Goal: Transaction & Acquisition: Purchase product/service

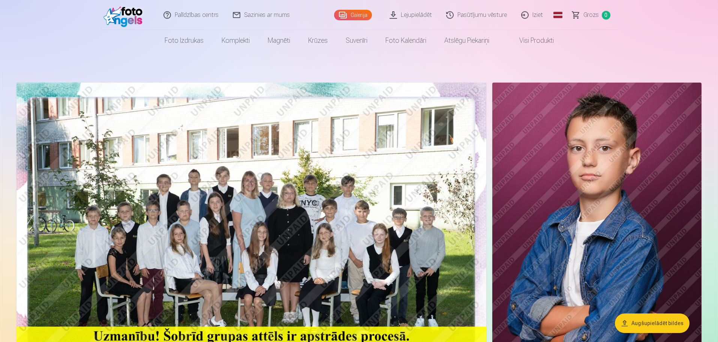
click at [654, 325] on button "Augšupielādēt bildes" at bounding box center [652, 323] width 75 height 20
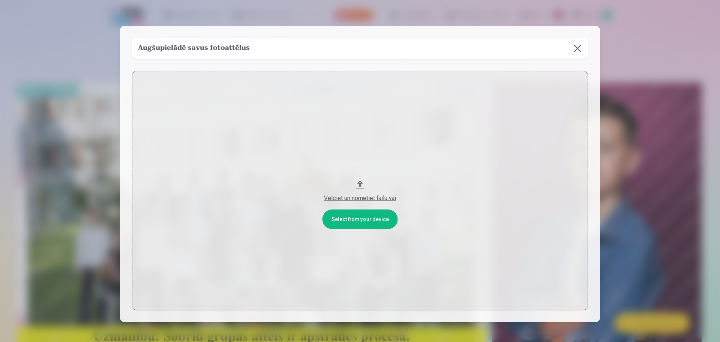
click at [575, 48] on button at bounding box center [577, 48] width 21 height 21
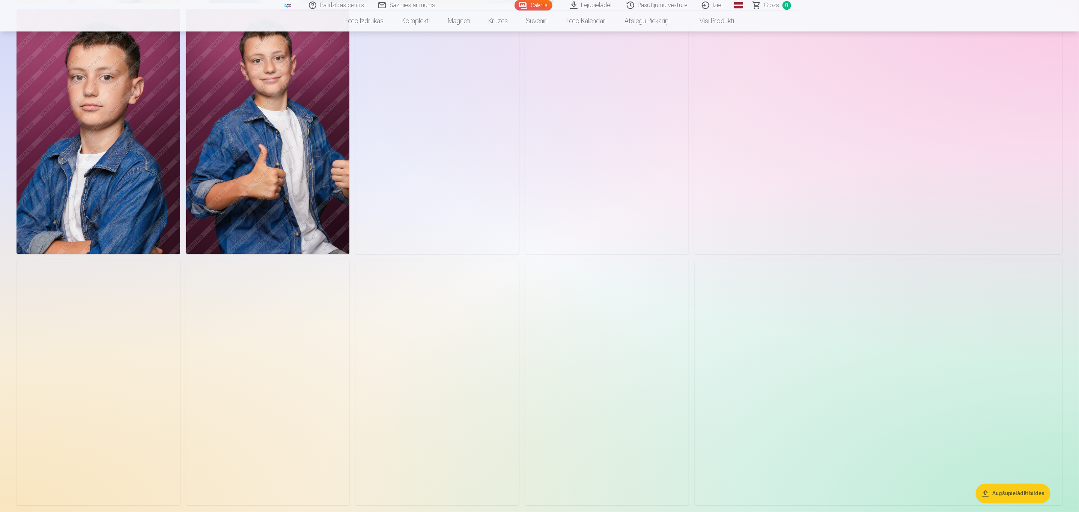
scroll to position [525, 0]
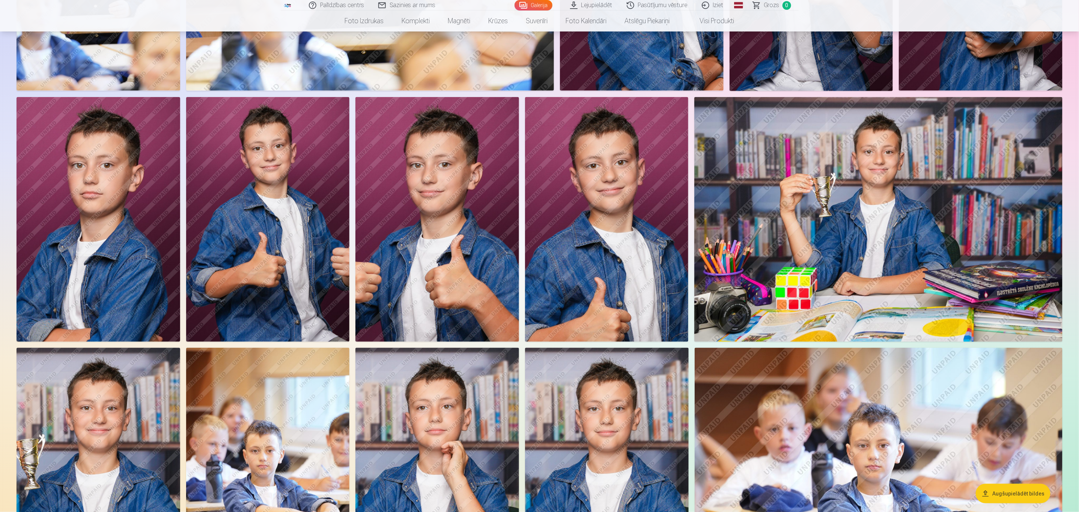
click at [59, 291] on img at bounding box center [99, 219] width 164 height 245
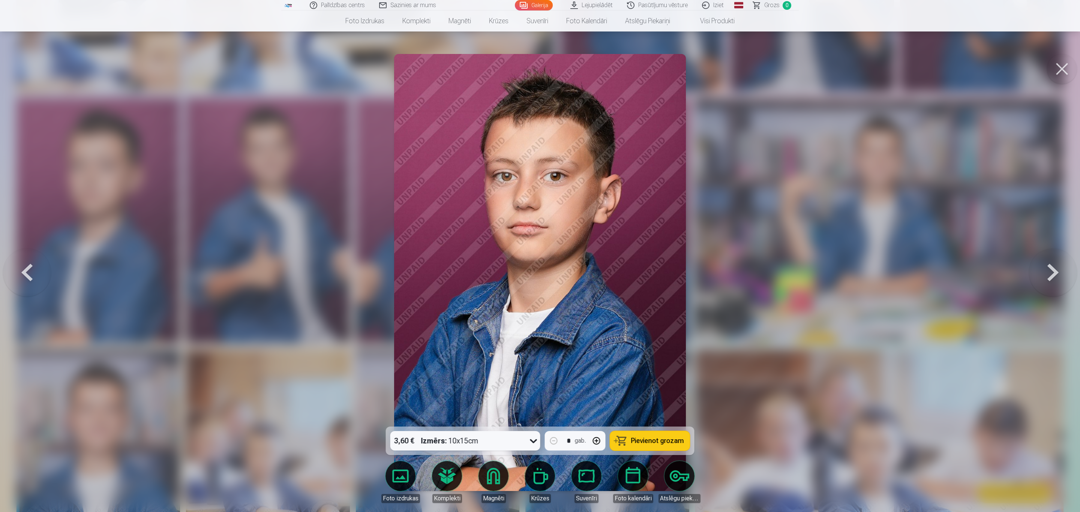
click at [672, 341] on span "Pievienot grozam" at bounding box center [657, 441] width 53 height 7
click at [718, 66] on button at bounding box center [1062, 69] width 30 height 30
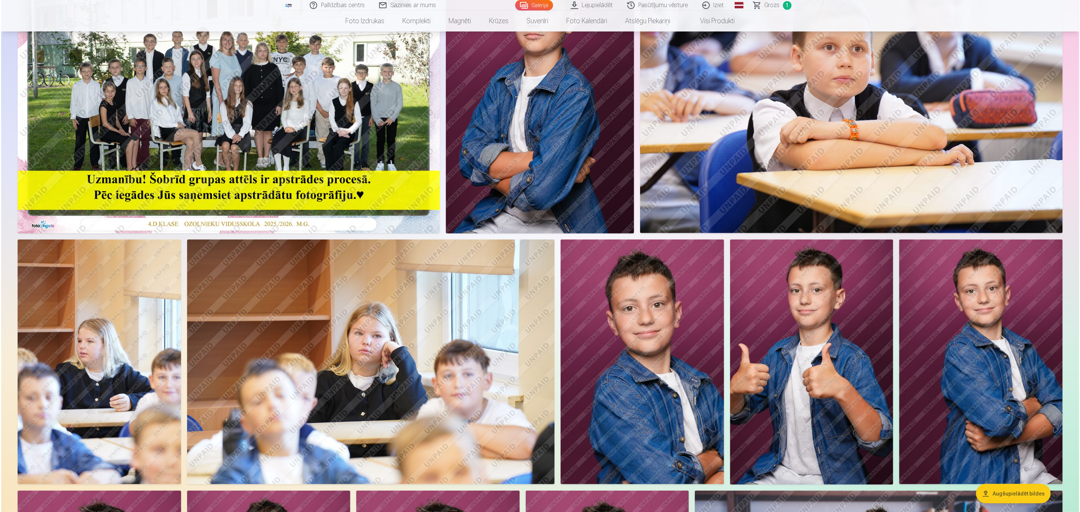
scroll to position [75, 0]
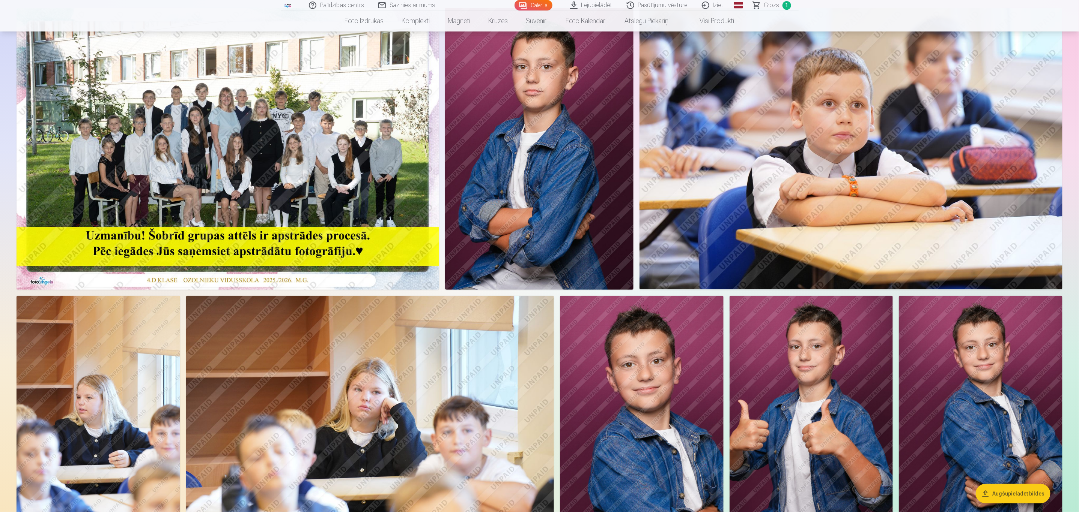
click at [524, 224] on img at bounding box center [539, 149] width 188 height 282
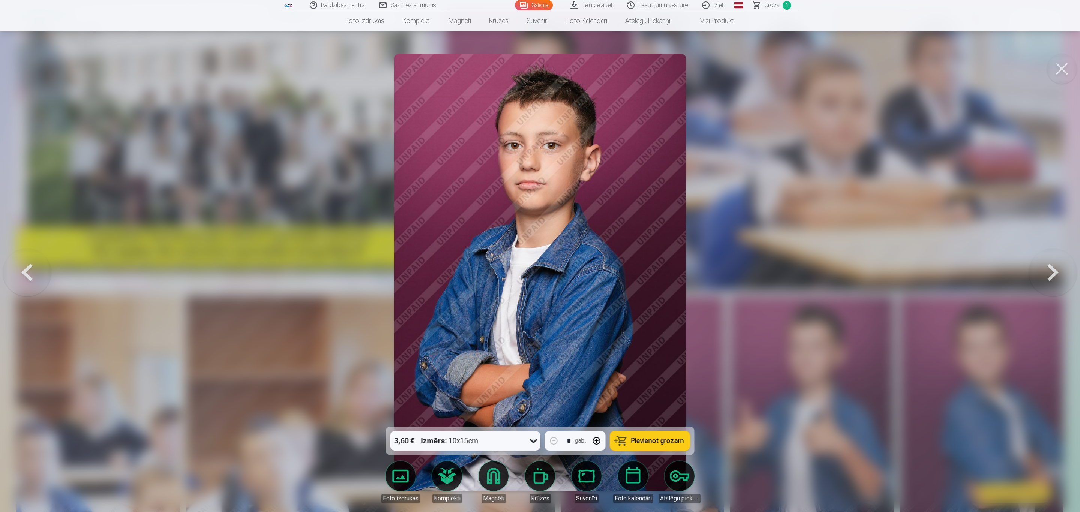
click at [670, 341] on button "Pievienot grozam" at bounding box center [650, 441] width 80 height 20
click at [718, 5] on span "Grozs" at bounding box center [772, 5] width 15 height 9
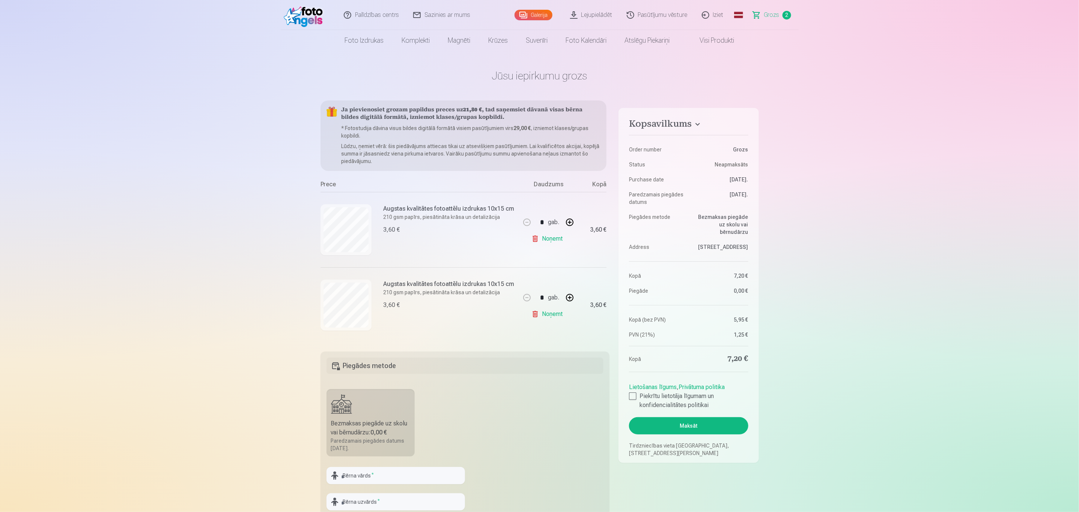
click at [556, 239] on link "Noņemt" at bounding box center [548, 238] width 34 height 15
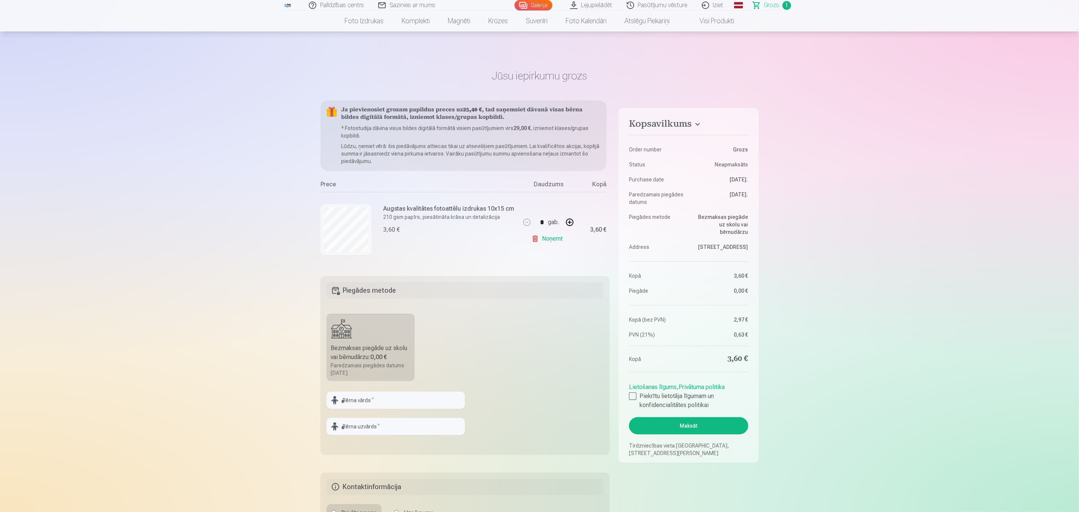
scroll to position [75, 0]
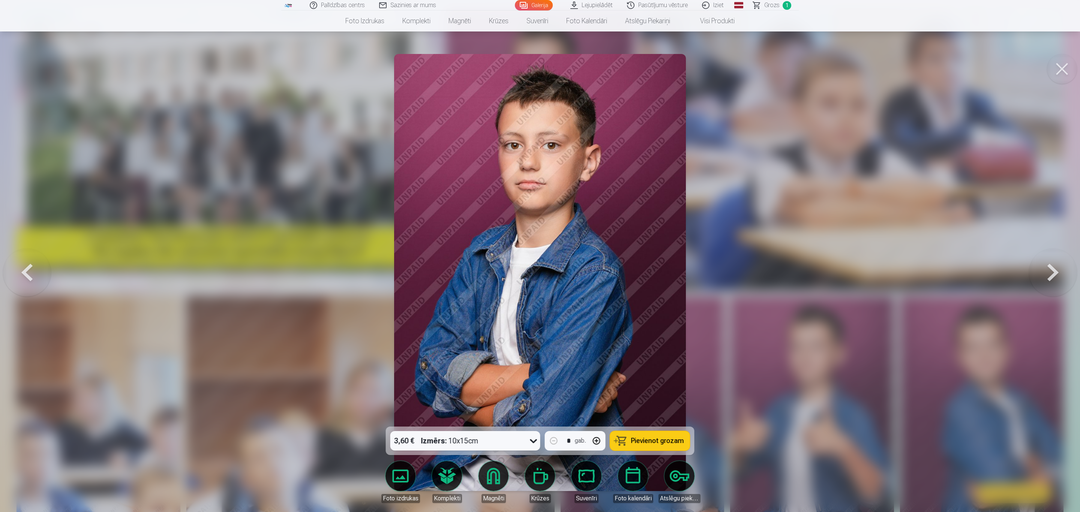
click at [718, 68] on button at bounding box center [1062, 69] width 30 height 30
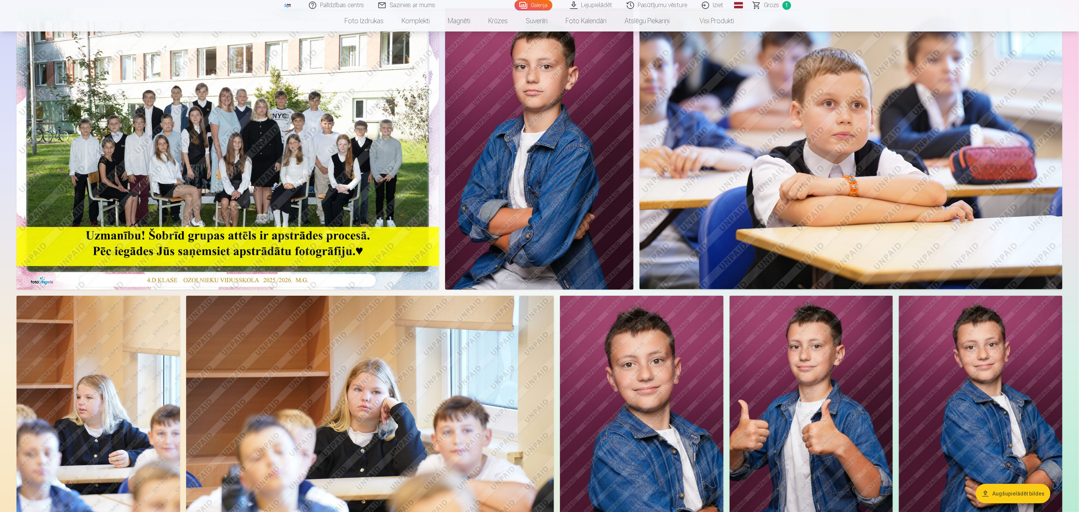
click at [337, 143] on img at bounding box center [228, 149] width 422 height 282
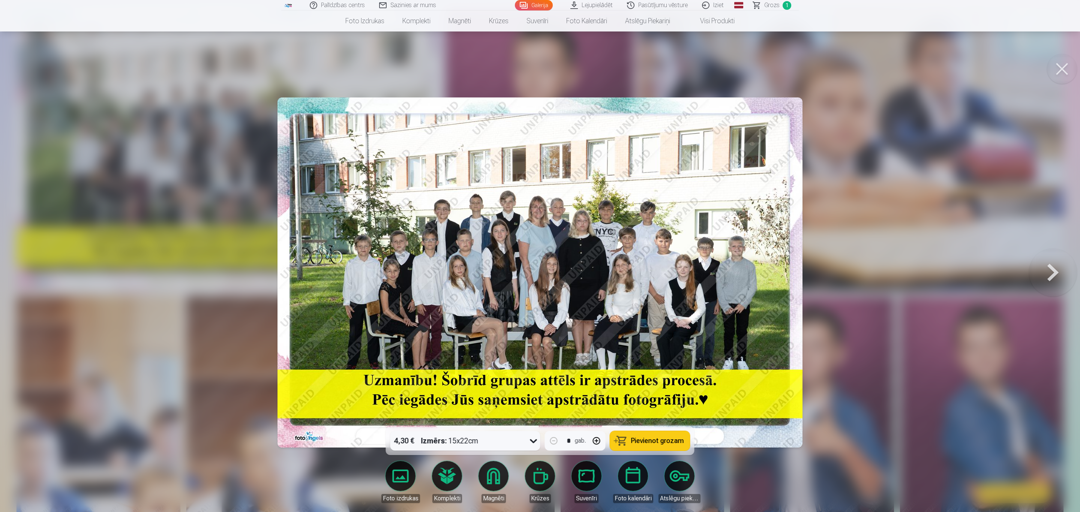
click at [654, 341] on span "Pievienot grozam" at bounding box center [657, 441] width 53 height 7
click at [718, 62] on button at bounding box center [1062, 69] width 30 height 30
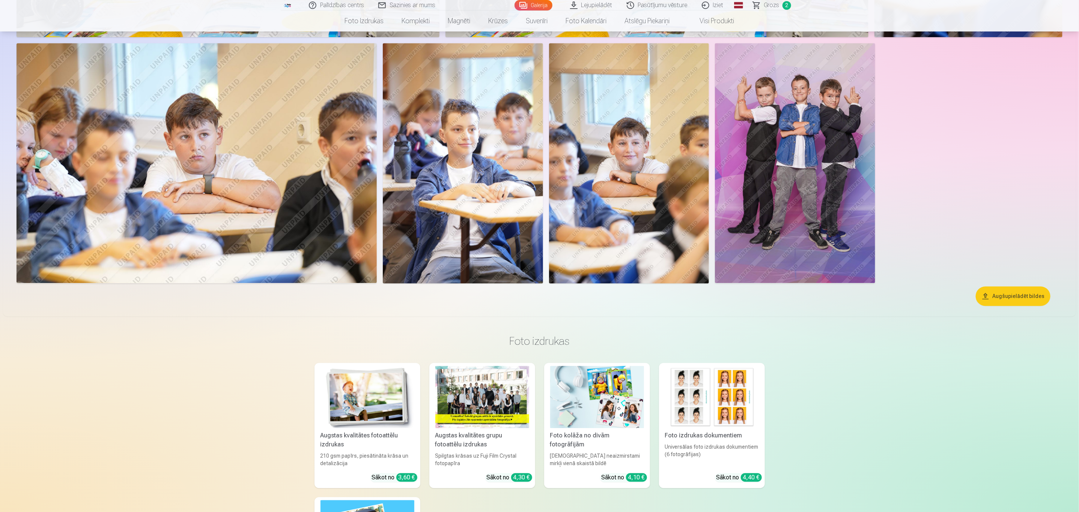
click at [718, 206] on img at bounding box center [795, 163] width 160 height 240
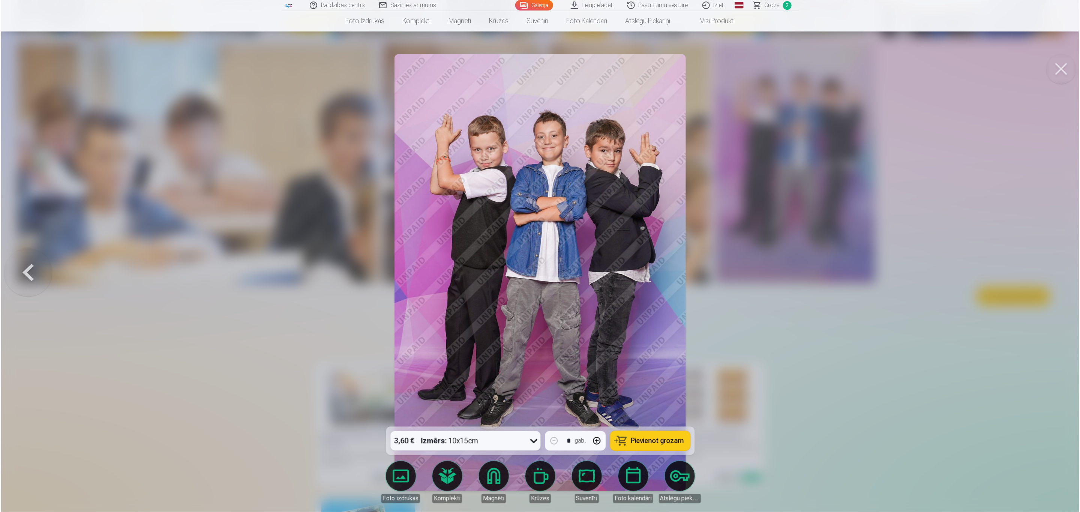
scroll to position [1371, 0]
click at [669, 341] on button "Pievienot grozam" at bounding box center [650, 441] width 80 height 20
click at [718, 65] on button at bounding box center [1062, 69] width 30 height 30
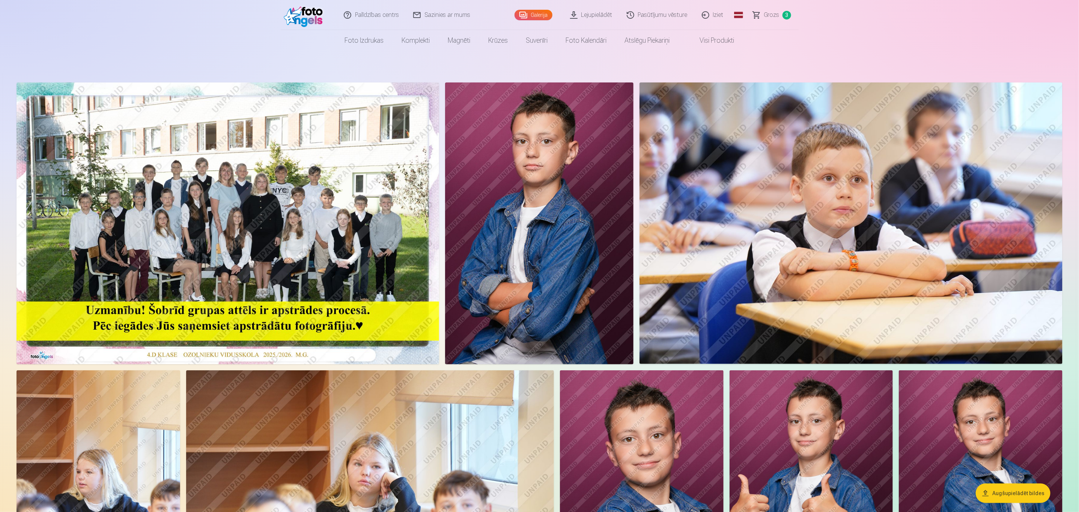
click at [718, 14] on span "Grozs" at bounding box center [771, 15] width 15 height 9
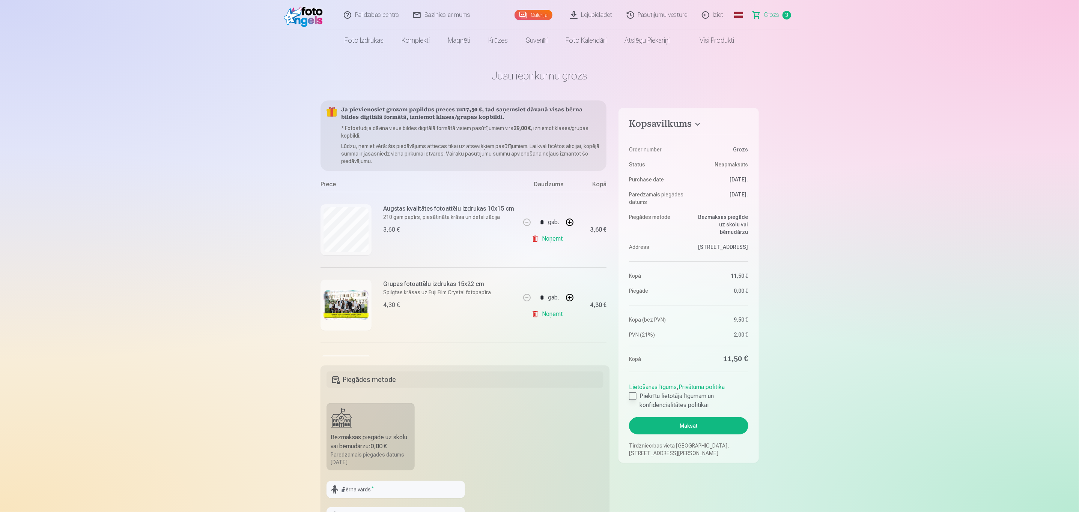
click at [632, 341] on div at bounding box center [633, 397] width 8 height 8
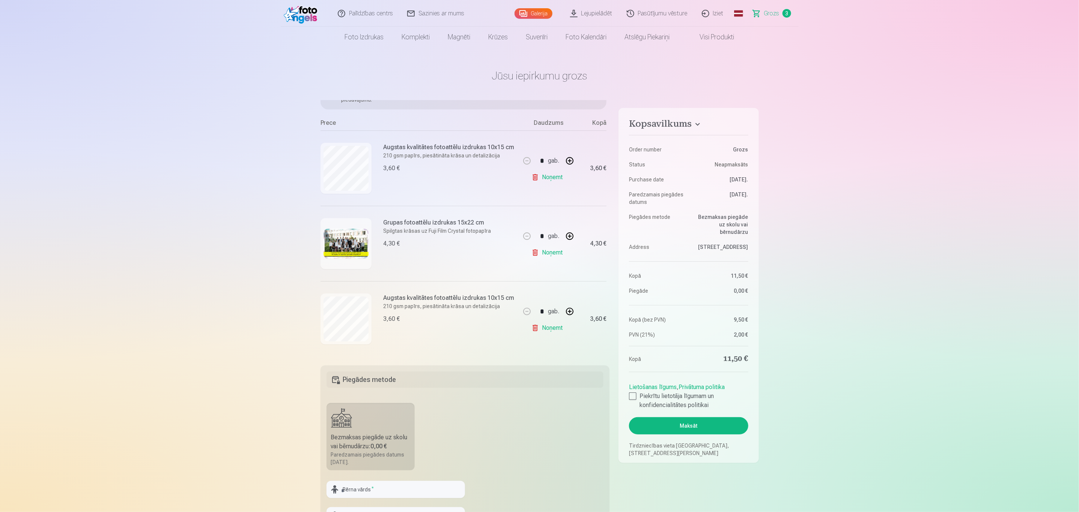
scroll to position [56, 0]
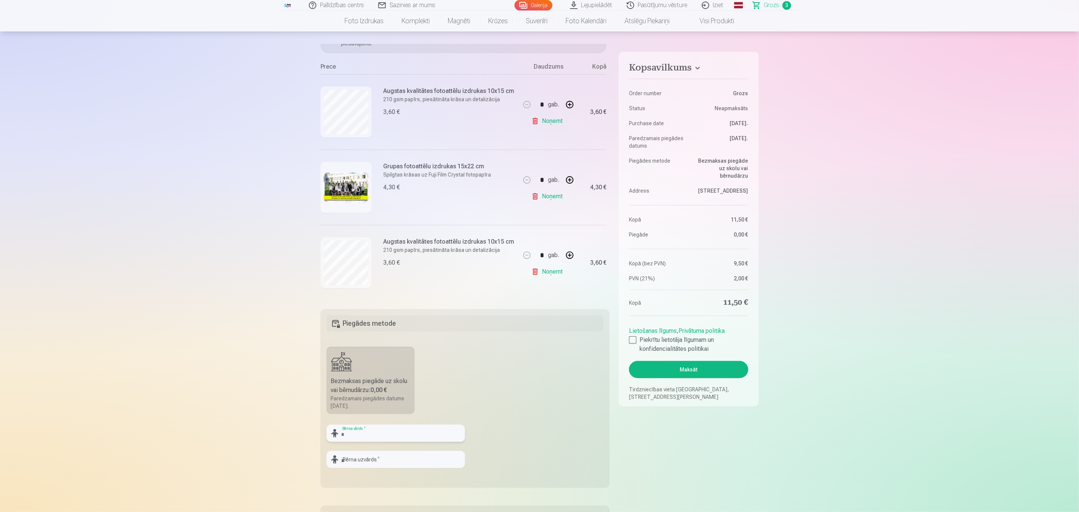
click at [403, 341] on input "text" at bounding box center [395, 433] width 138 height 17
type input "*****"
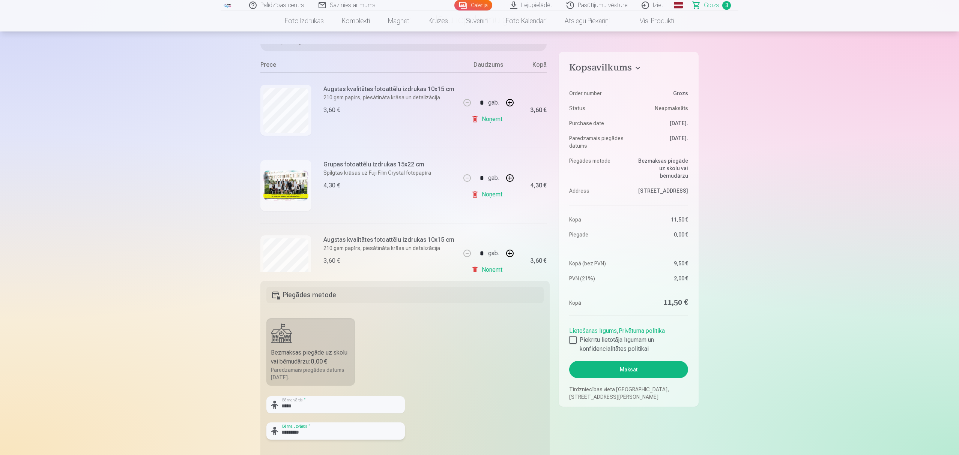
scroll to position [0, 0]
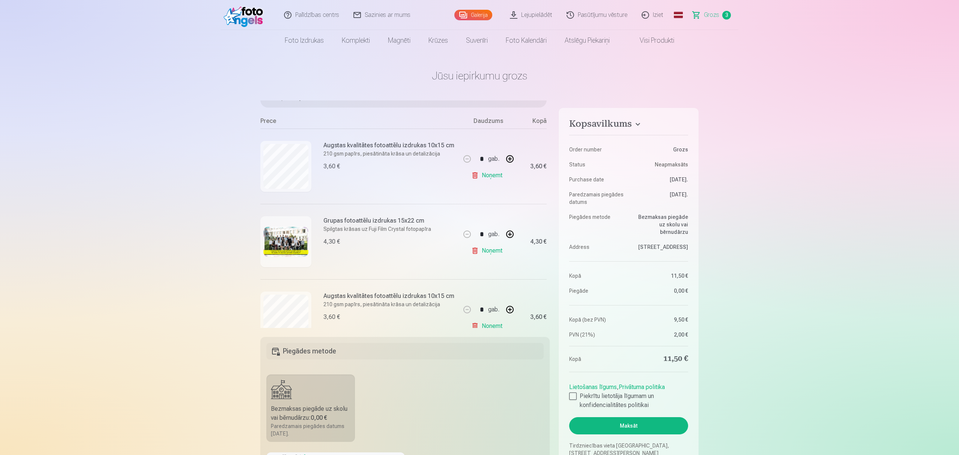
type input "*********"
click at [645, 341] on button "Maksāt" at bounding box center [628, 426] width 119 height 17
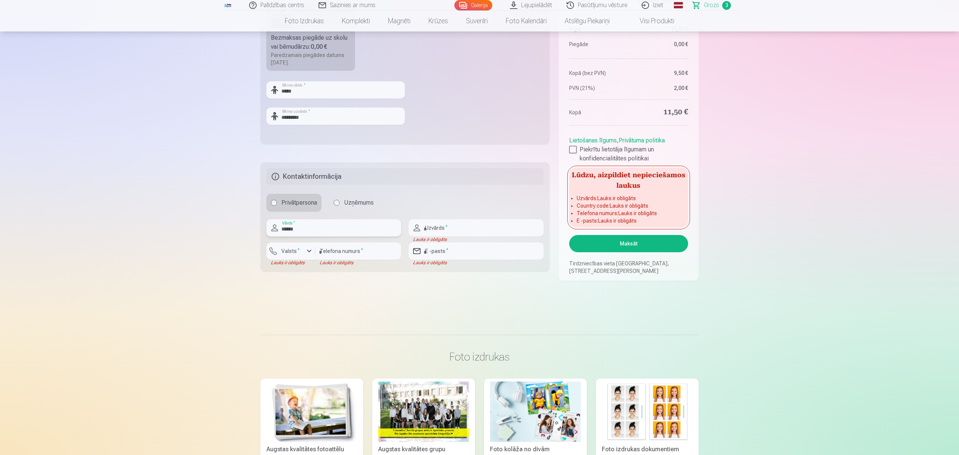
type input "******"
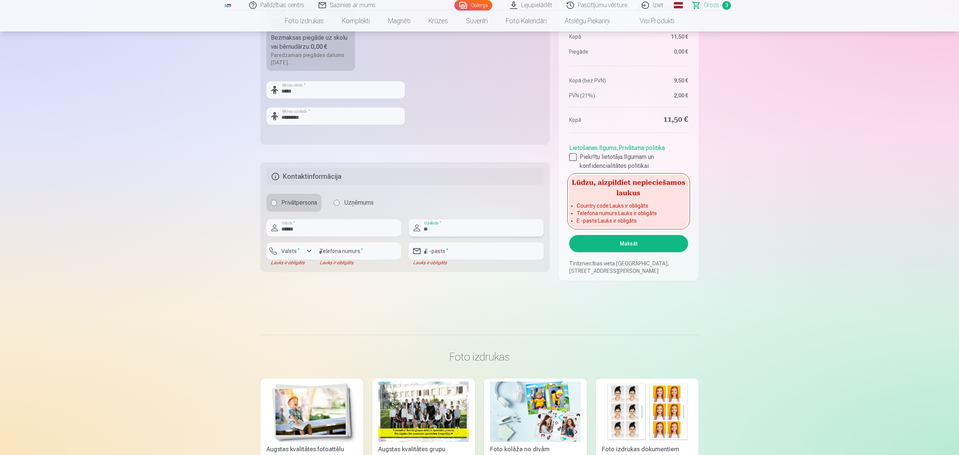
type input "********"
click at [286, 251] on label "Valsts *" at bounding box center [290, 252] width 24 height 8
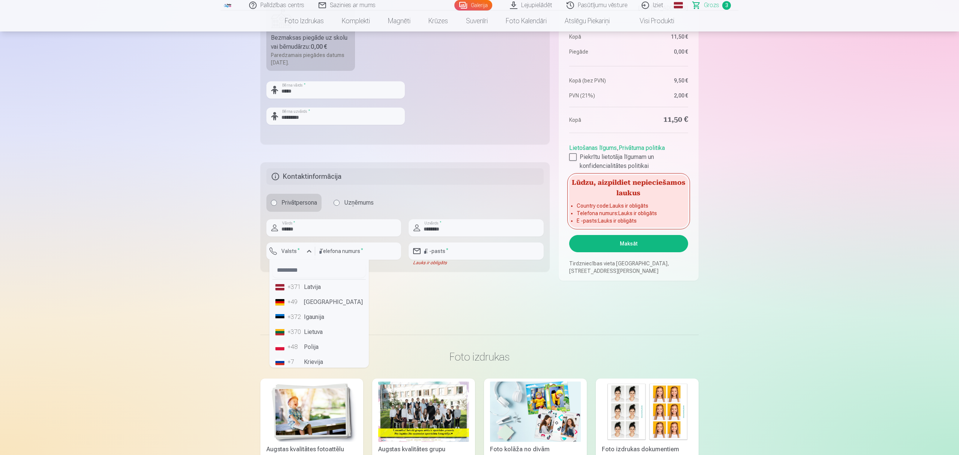
click at [317, 284] on li "+371 Latvija" at bounding box center [318, 287] width 93 height 15
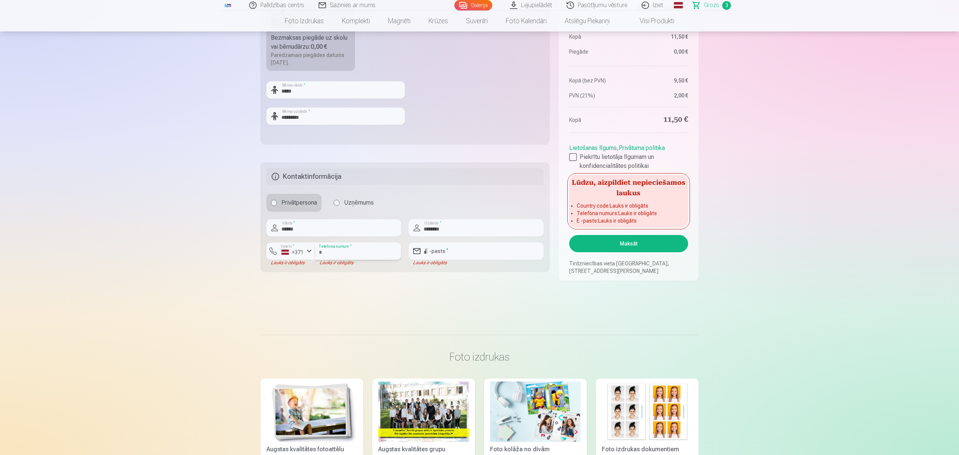
click at [350, 249] on input "number" at bounding box center [358, 251] width 86 height 17
type input "********"
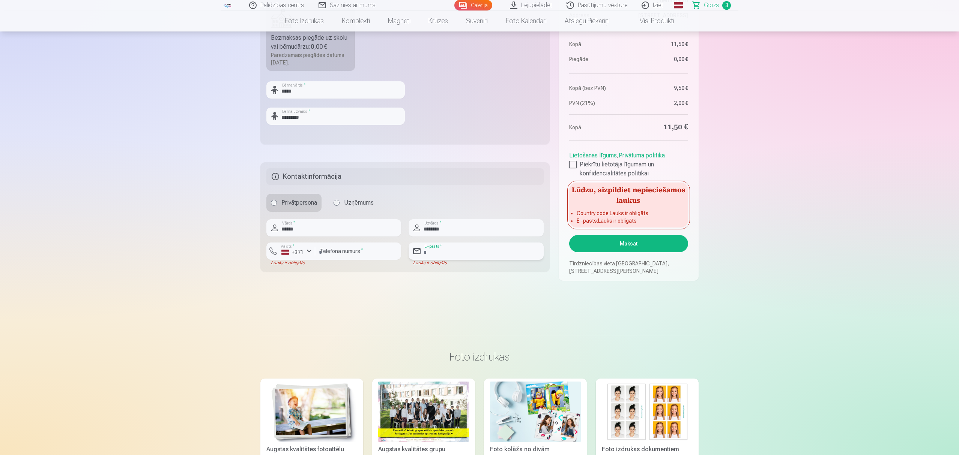
click at [452, 257] on input "email" at bounding box center [476, 251] width 135 height 17
type input "**********"
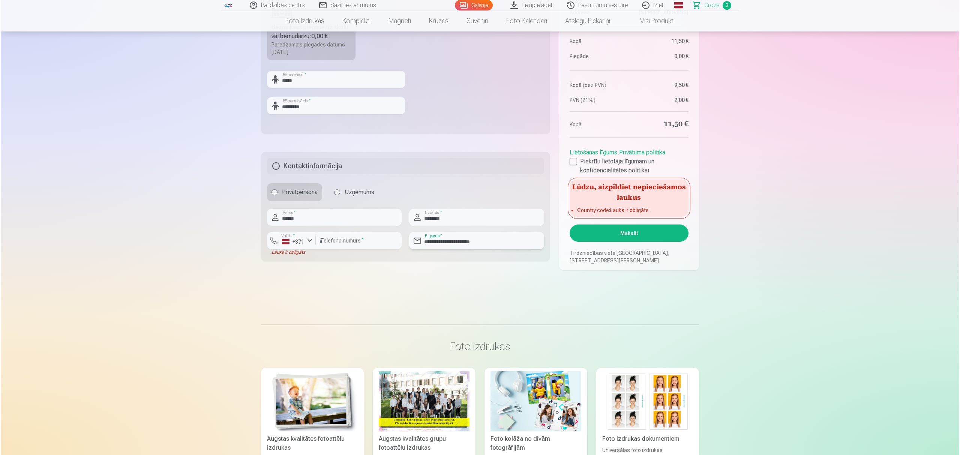
scroll to position [400, 0]
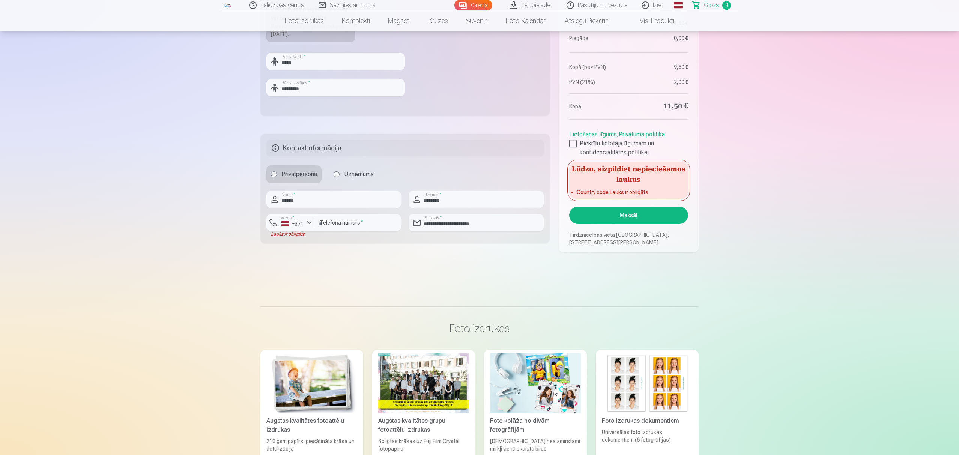
click at [640, 218] on button "Maksāt" at bounding box center [628, 215] width 119 height 17
